Goal: Find specific page/section

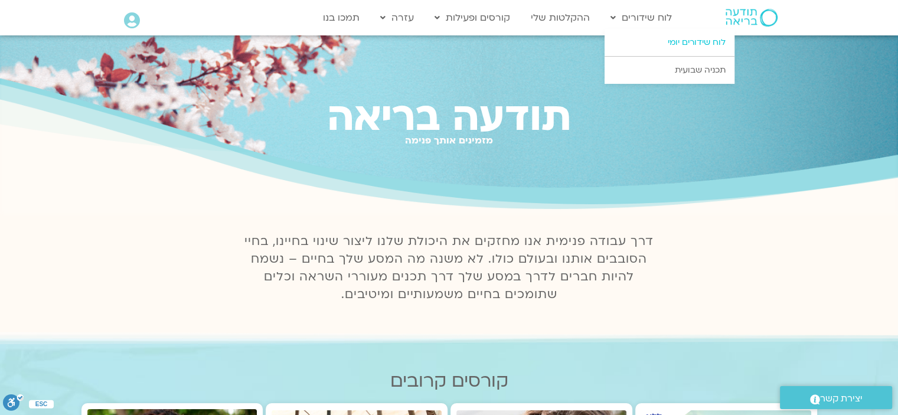
click at [700, 40] on link "לוח שידורים יומי" at bounding box center [670, 42] width 130 height 27
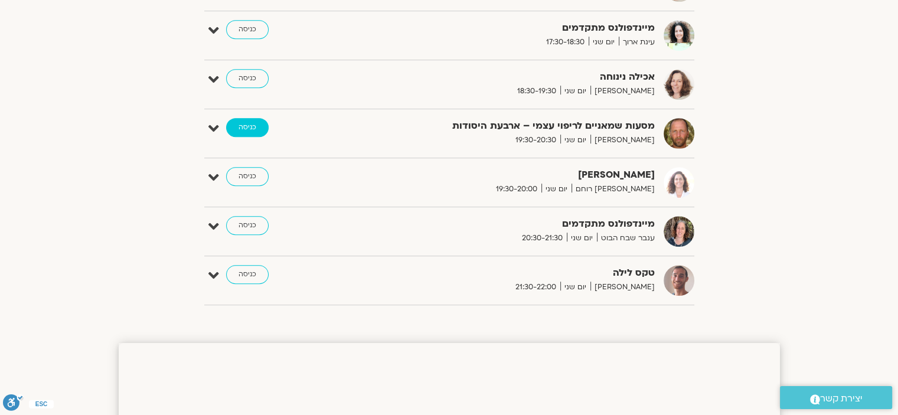
click at [247, 123] on link "כניסה" at bounding box center [247, 127] width 43 height 19
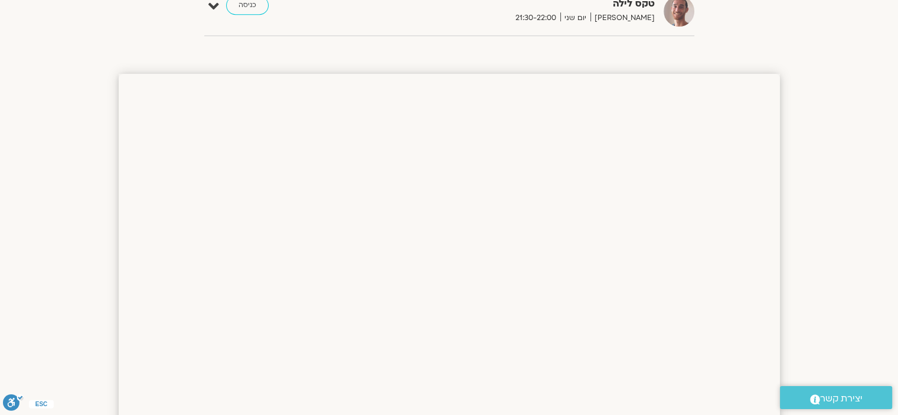
scroll to position [564, 0]
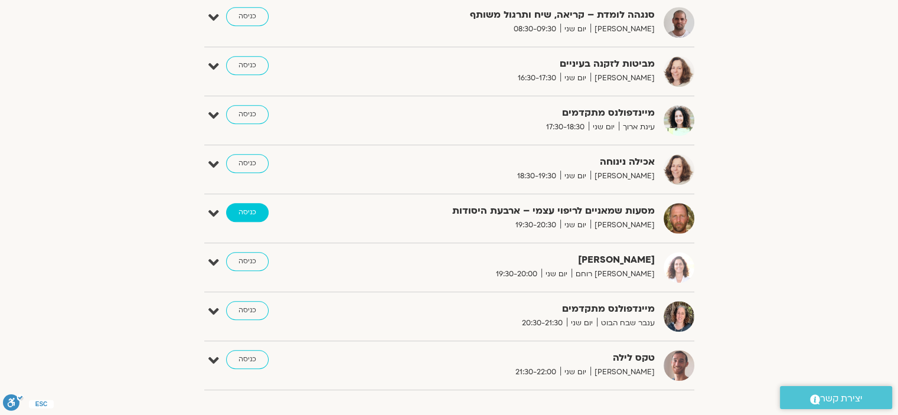
click at [252, 213] on link "כניסה" at bounding box center [247, 212] width 43 height 19
